Goal: Check status: Check status

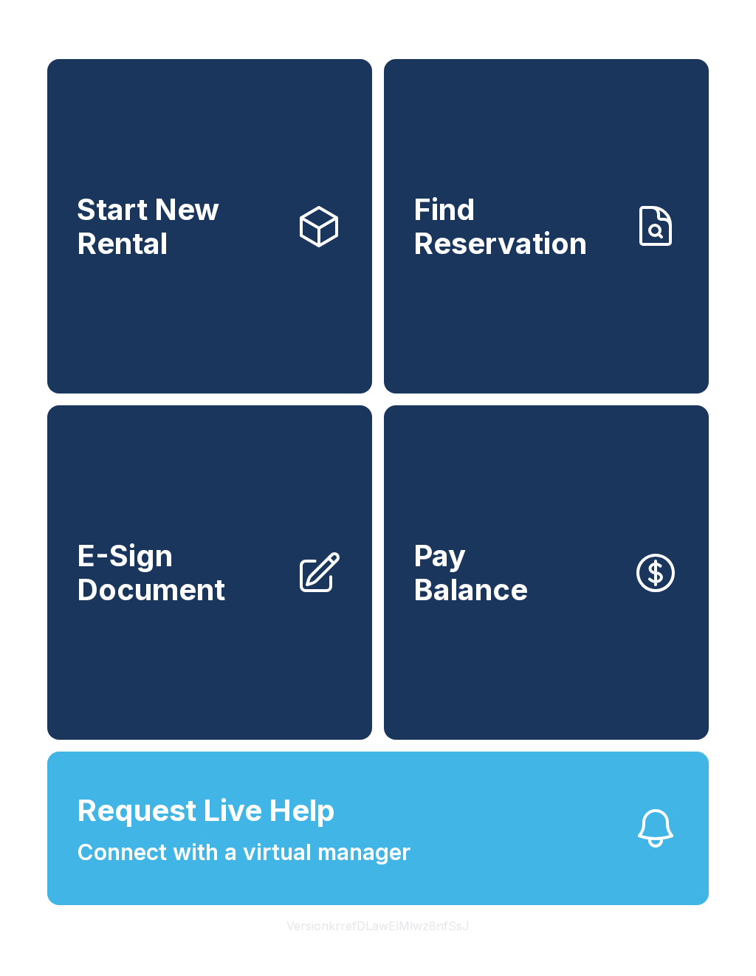
click at [541, 333] on link "Find Reservation" at bounding box center [546, 226] width 325 height 334
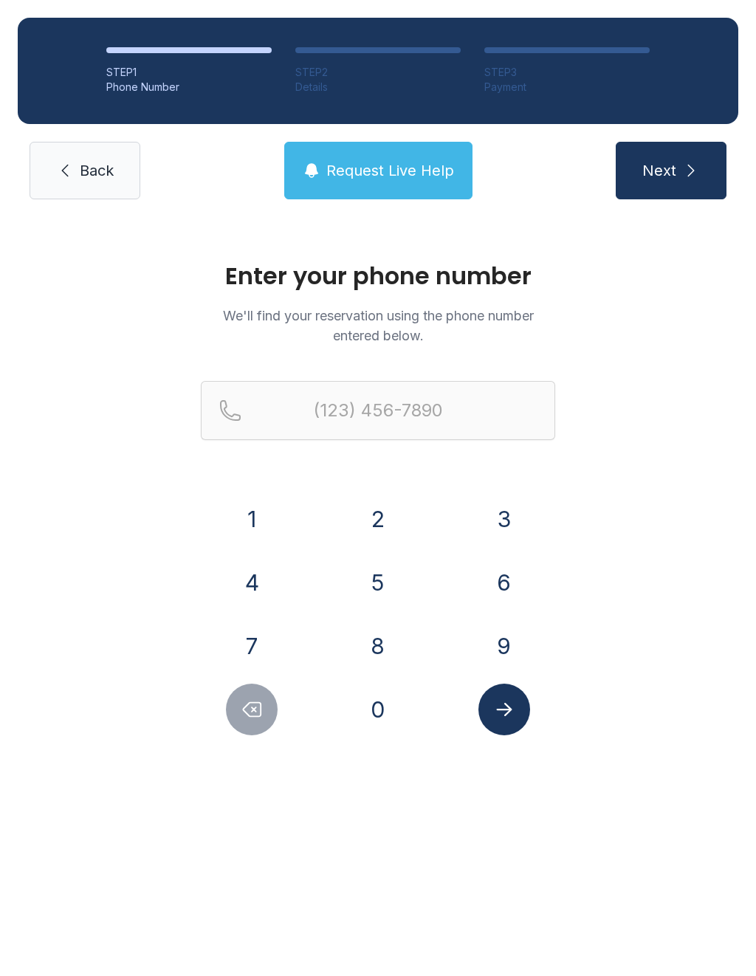
click at [505, 650] on button "9" at bounding box center [504, 646] width 52 height 52
click at [515, 526] on button "3" at bounding box center [504, 519] width 52 height 52
click at [258, 534] on button "1" at bounding box center [252, 519] width 52 height 52
click at [387, 520] on button "2" at bounding box center [378, 519] width 52 height 52
click at [514, 585] on button "6" at bounding box center [504, 583] width 52 height 52
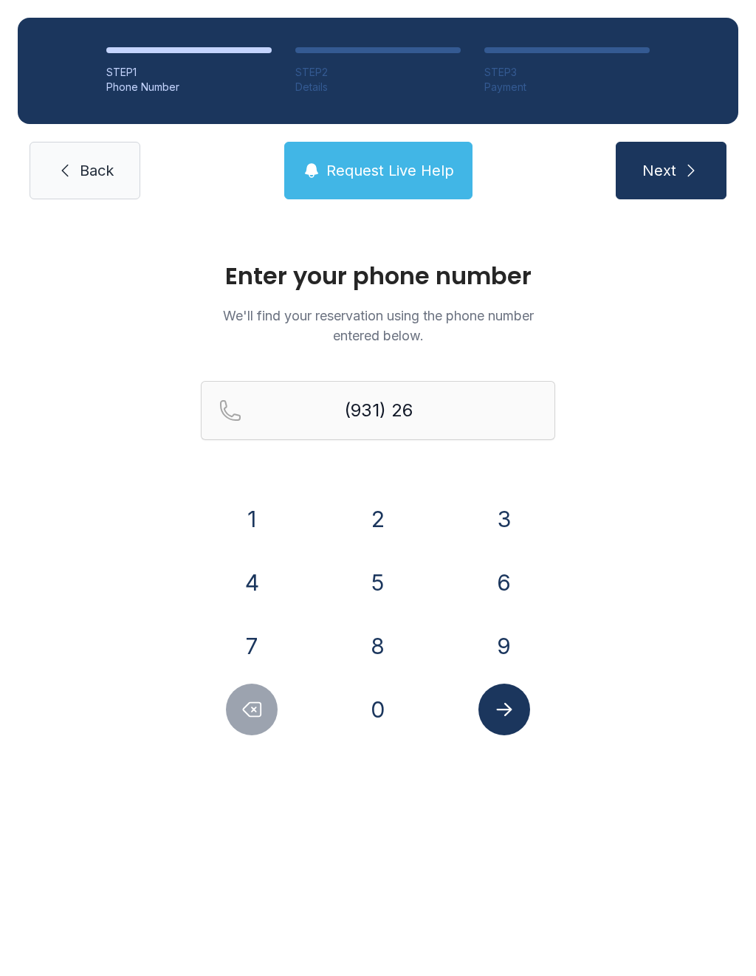
click at [379, 726] on button "0" at bounding box center [378, 710] width 52 height 52
click at [514, 584] on button "6" at bounding box center [504, 583] width 52 height 52
click at [374, 723] on button "0" at bounding box center [378, 710] width 52 height 52
click at [517, 585] on button "6" at bounding box center [504, 583] width 52 height 52
click at [382, 648] on button "8" at bounding box center [378, 646] width 52 height 52
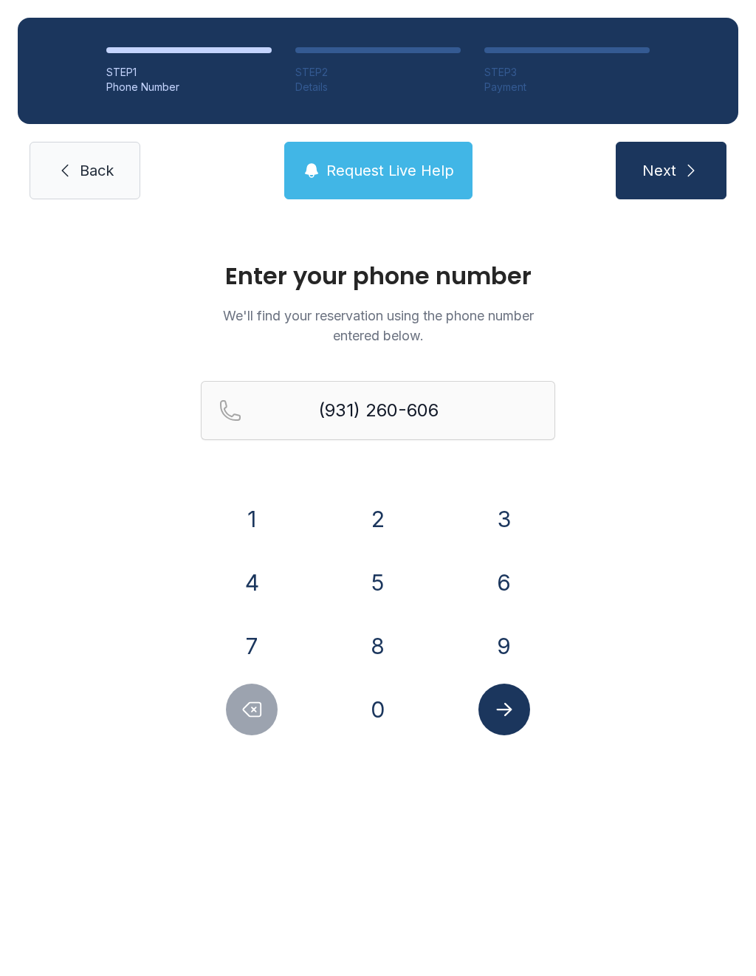
type input "[PHONE_NUMBER]"
click at [506, 709] on icon "Submit lookup form" at bounding box center [504, 709] width 16 height 13
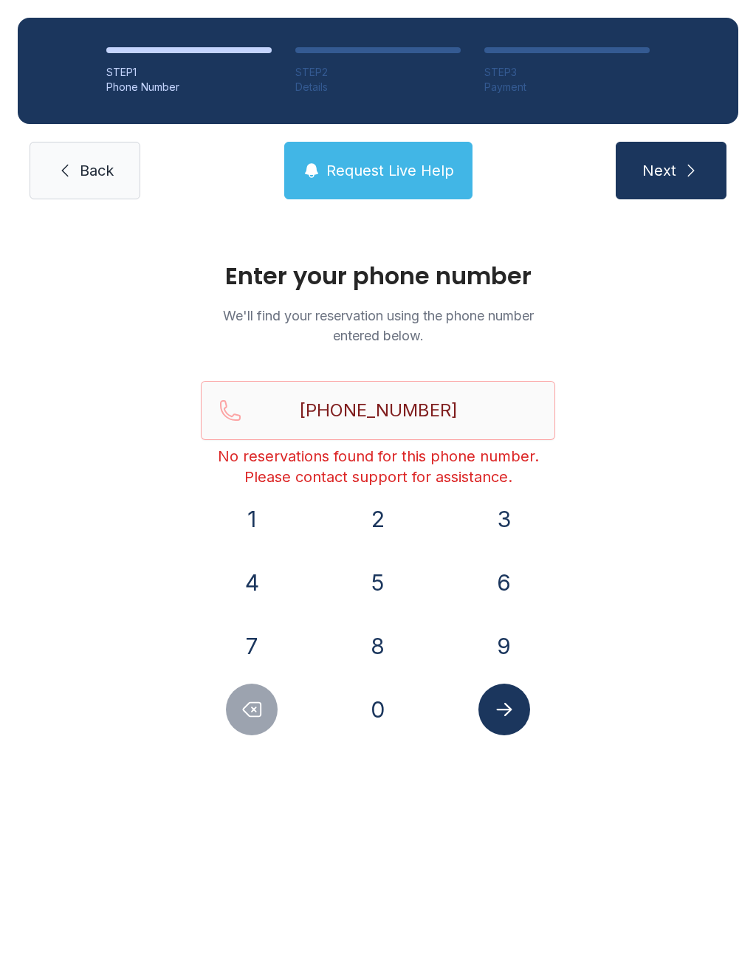
click at [353, 170] on span "Request Live Help" at bounding box center [390, 170] width 128 height 21
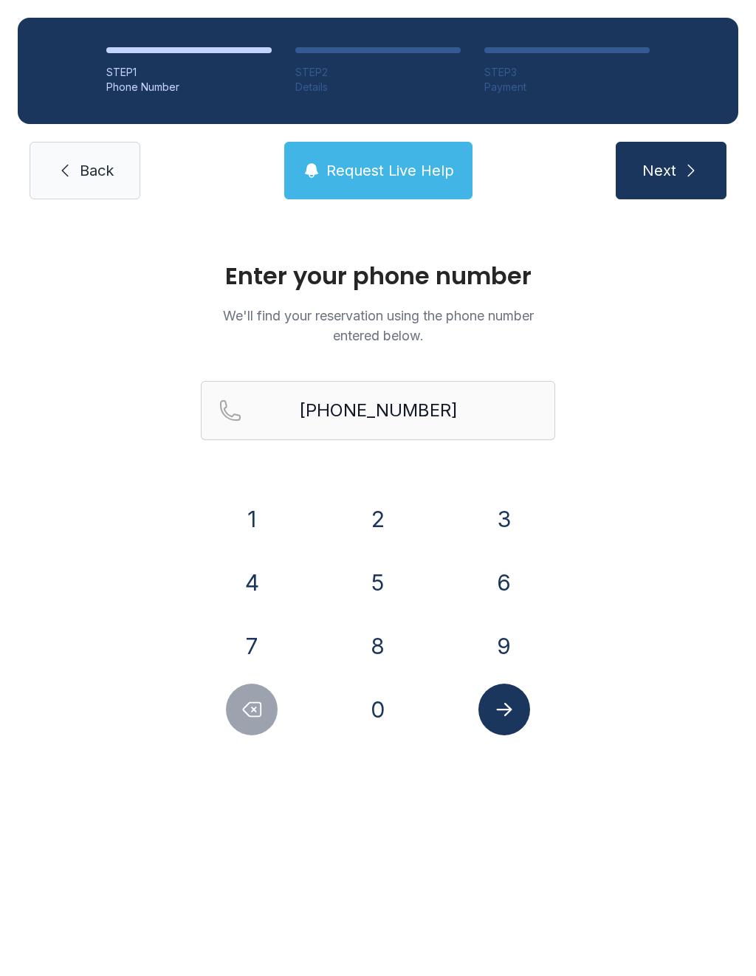
click at [518, 712] on button "Submit lookup form" at bounding box center [504, 710] width 52 height 52
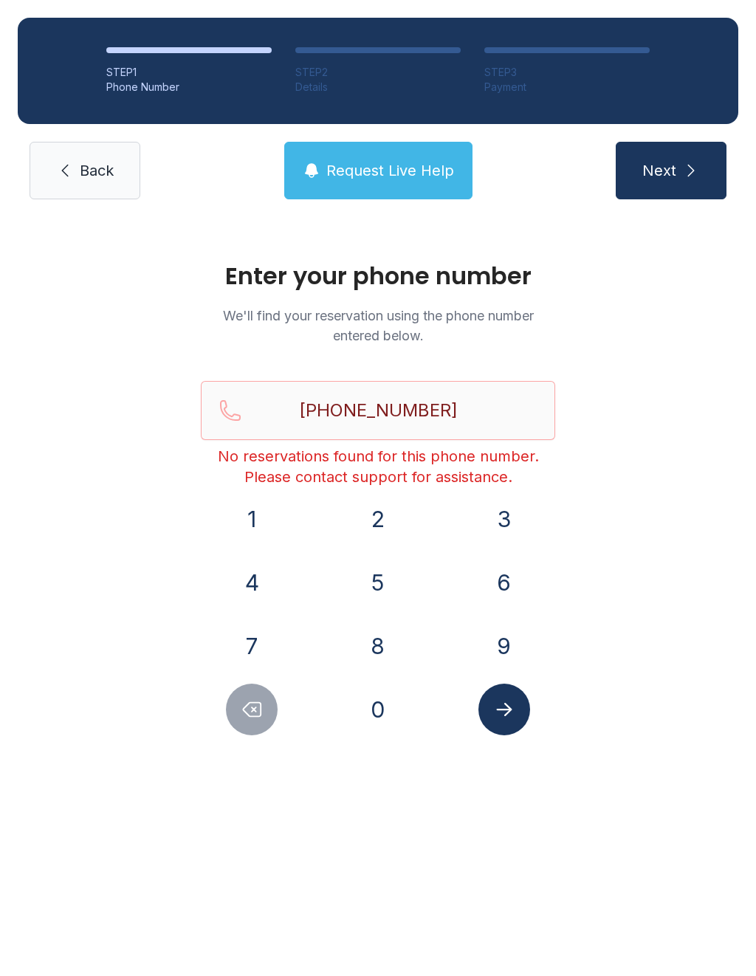
click at [680, 182] on button "Next" at bounding box center [671, 171] width 111 height 58
